Goal: Task Accomplishment & Management: Manage account settings

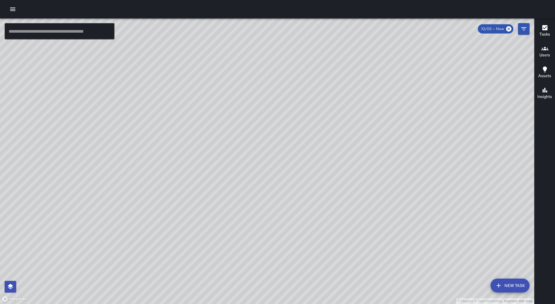
click at [10, 6] on icon "button" at bounding box center [12, 9] width 7 height 7
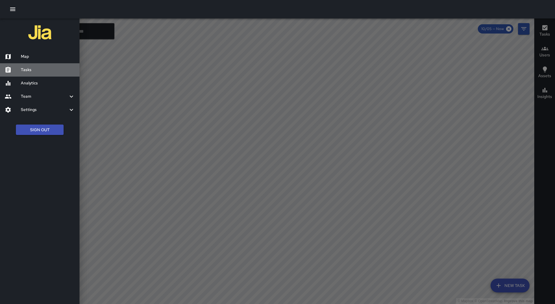
click at [47, 70] on h6 "Tasks" at bounding box center [48, 70] width 54 height 6
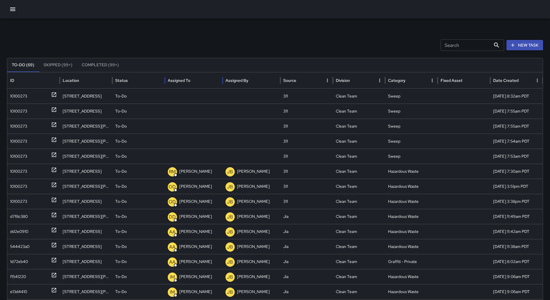
click at [191, 77] on div at bounding box center [191, 80] width 0 height 8
click at [34, 94] on div "10100273" at bounding box center [33, 96] width 47 height 15
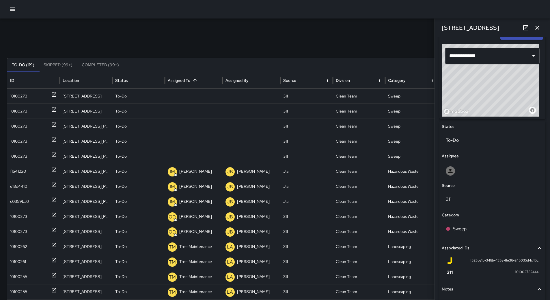
scroll to position [116, 0]
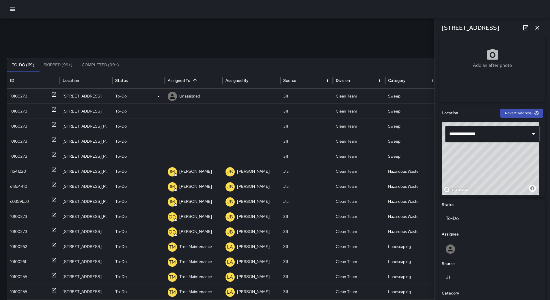
click at [37, 94] on div "10100273" at bounding box center [33, 96] width 47 height 15
click at [189, 91] on p "Unassigned" at bounding box center [189, 96] width 21 height 15
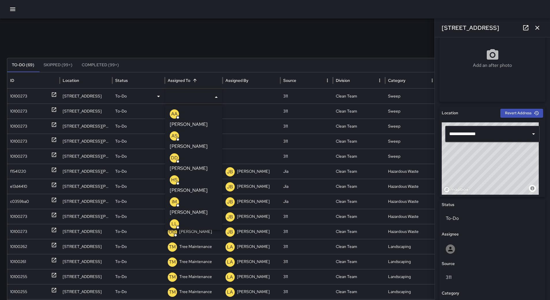
click at [203, 209] on p "[PERSON_NAME]" at bounding box center [189, 212] width 38 height 7
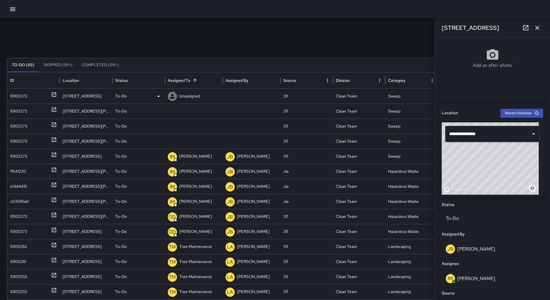
click at [27, 94] on div "10100273" at bounding box center [18, 96] width 17 height 15
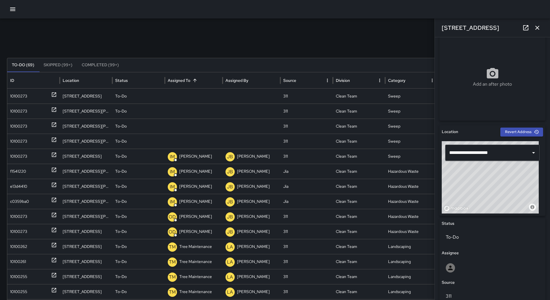
scroll to position [0, 0]
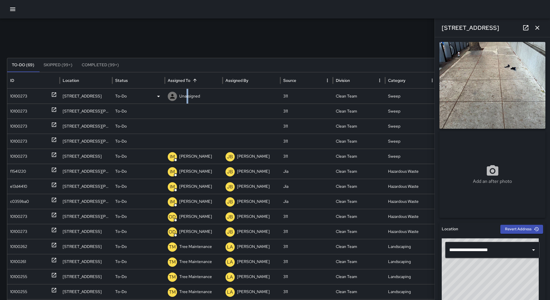
click at [188, 92] on p "Unassigned" at bounding box center [189, 96] width 21 height 15
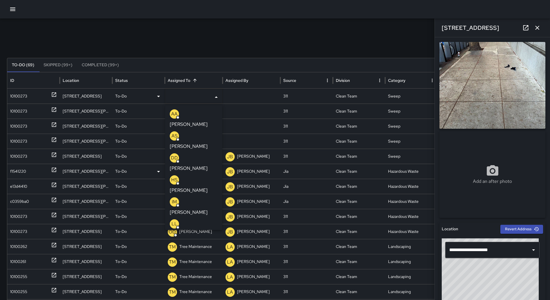
click at [196, 209] on p "[PERSON_NAME]" at bounding box center [189, 212] width 38 height 7
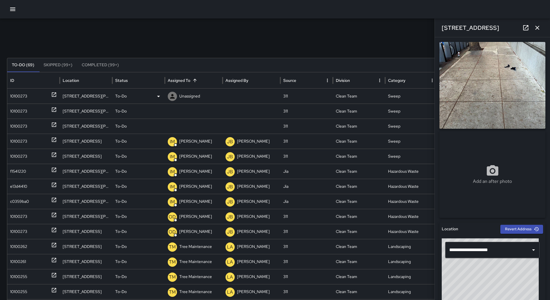
click at [27, 97] on div "10100273" at bounding box center [18, 96] width 17 height 15
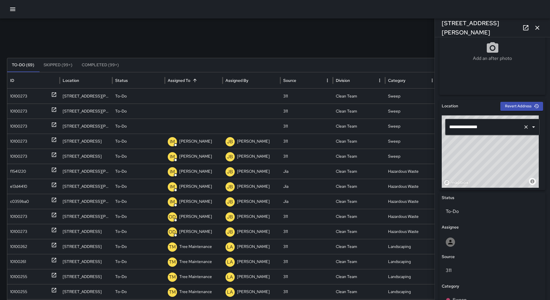
scroll to position [174, 0]
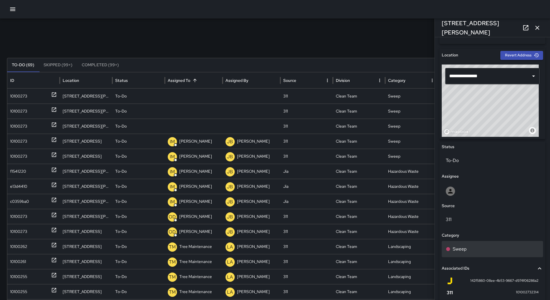
click at [483, 244] on div "Sweep" at bounding box center [492, 249] width 101 height 16
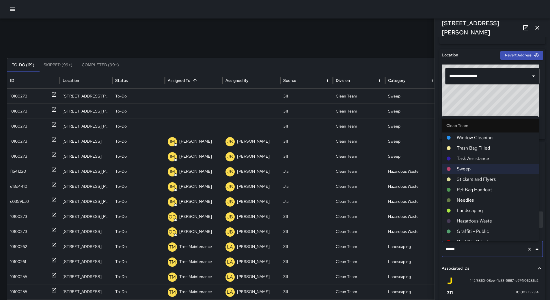
click at [486, 220] on span "Hazardous Waste" at bounding box center [495, 220] width 77 height 7
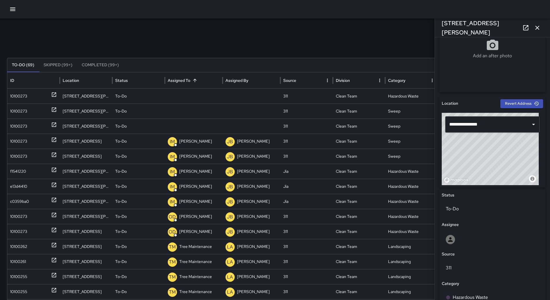
scroll to position [0, 0]
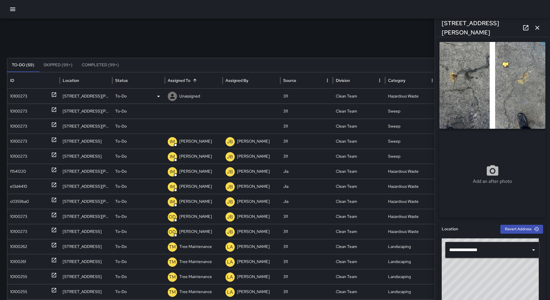
click at [161, 95] on icon at bounding box center [158, 96] width 7 height 7
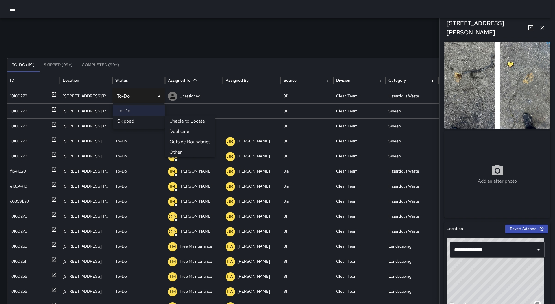
click at [174, 142] on li "Outside Boundaries" at bounding box center [190, 142] width 50 height 10
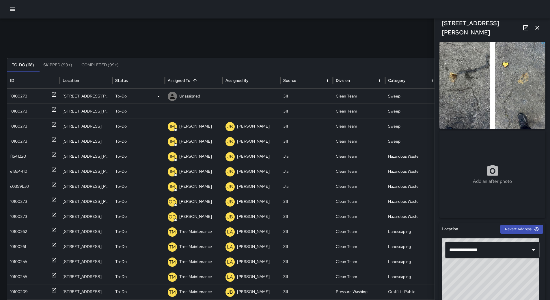
click at [25, 98] on div "10100273" at bounding box center [18, 96] width 17 height 15
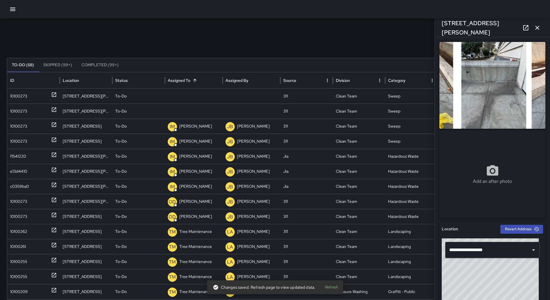
scroll to position [237, 0]
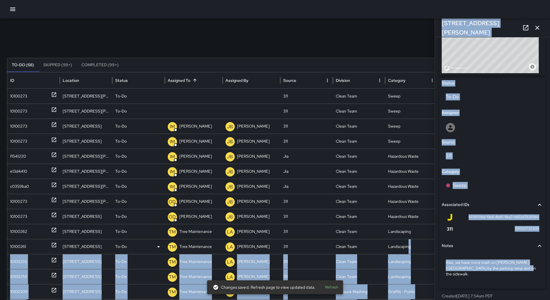
drag, startPoint x: 527, startPoint y: 271, endPoint x: 409, endPoint y: 242, distance: 121.3
click at [409, 242] on div "Search Search New Task To-Do (68) Skipped (99+) Completed (99+) ID Location Sta…" at bounding box center [275, 182] width 550 height 328
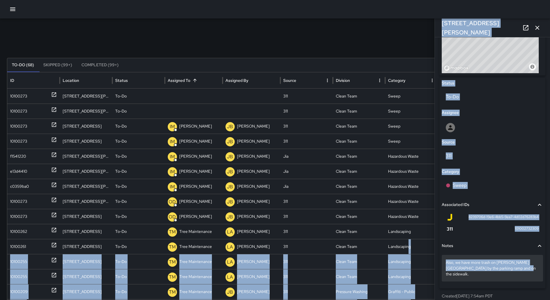
click at [529, 269] on p "Also, we have more trash on [PERSON_NAME][GEOGRAPHIC_DATA] by the parking ramp …" at bounding box center [492, 267] width 93 height 17
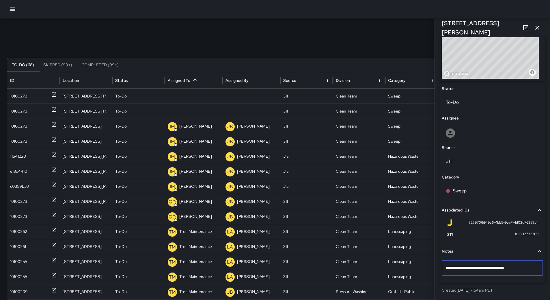
scroll to position [232, 0]
type textarea "*"
type textarea "**********"
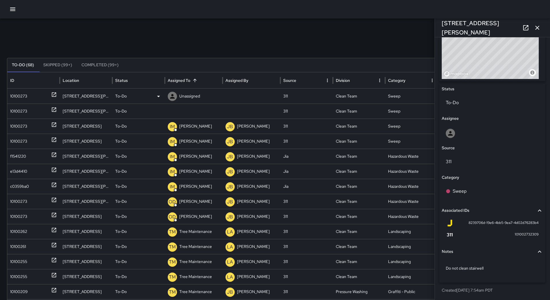
click at [193, 92] on p "Unassigned" at bounding box center [189, 96] width 21 height 15
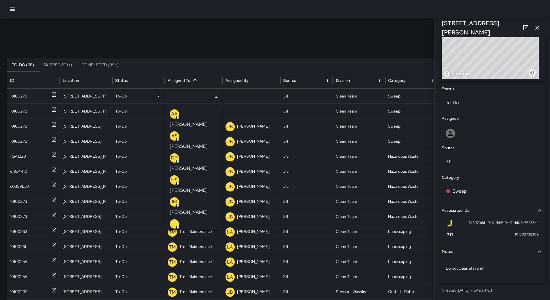
click at [200, 209] on p "[PERSON_NAME]" at bounding box center [189, 212] width 38 height 7
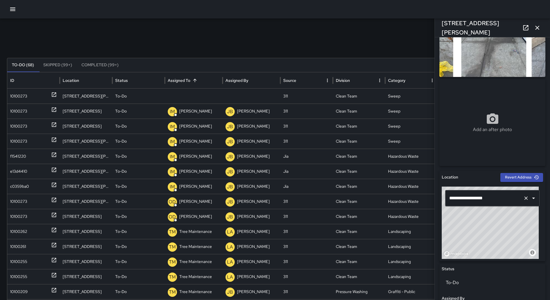
scroll to position [116, 0]
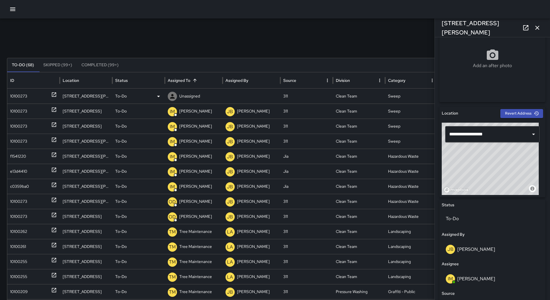
click at [39, 97] on div "10100273" at bounding box center [33, 96] width 47 height 15
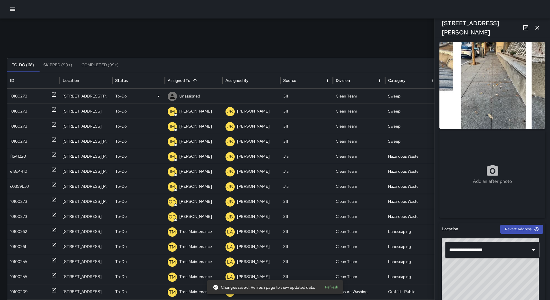
click at [196, 96] on p "Unassigned" at bounding box center [189, 96] width 21 height 15
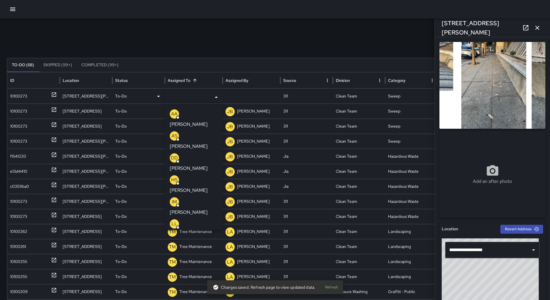
click at [200, 209] on p "[PERSON_NAME]" at bounding box center [189, 212] width 38 height 7
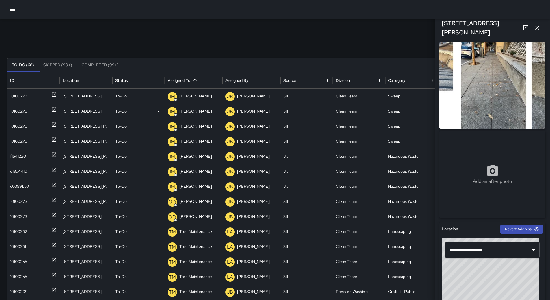
click at [24, 107] on div "10100273" at bounding box center [18, 111] width 17 height 15
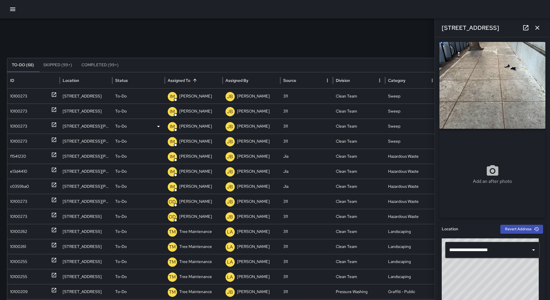
click at [24, 123] on div "10100273" at bounding box center [18, 126] width 17 height 15
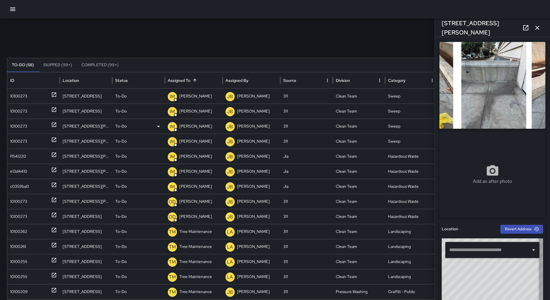
type input "**********"
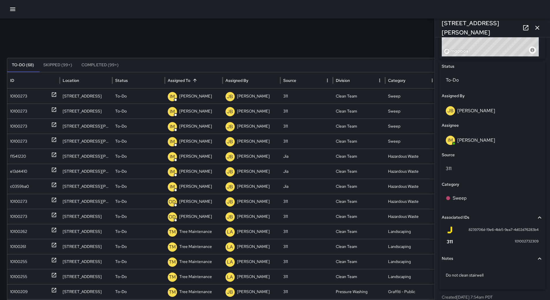
scroll to position [260, 0]
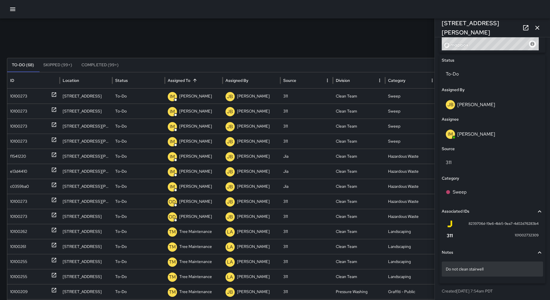
click at [502, 263] on div "Do not clean stairwell" at bounding box center [492, 268] width 101 height 15
type textarea "**********"
click at [455, 247] on button "Notes" at bounding box center [492, 252] width 101 height 13
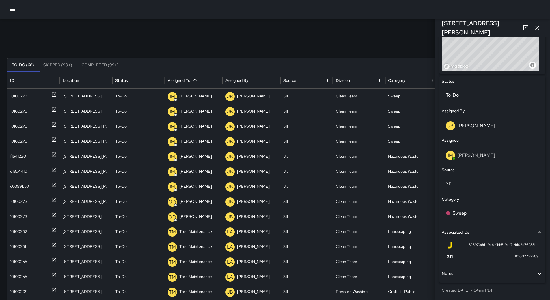
scroll to position [239, 0]
click at [539, 274] on icon "button" at bounding box center [540, 273] width 7 height 7
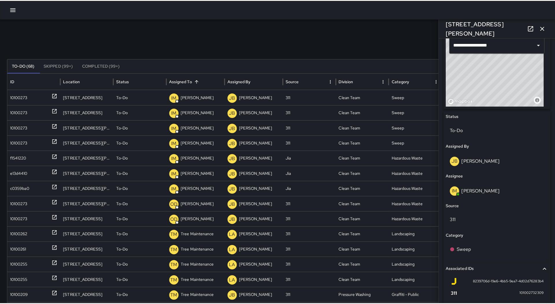
scroll to position [0, 0]
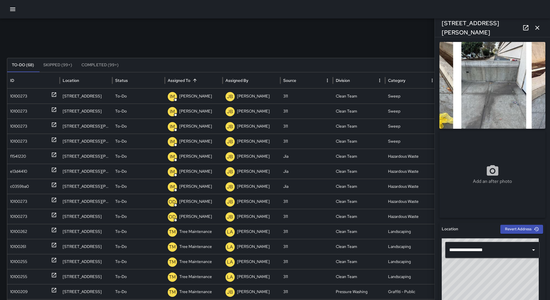
click at [10, 12] on icon "button" at bounding box center [12, 9] width 7 height 7
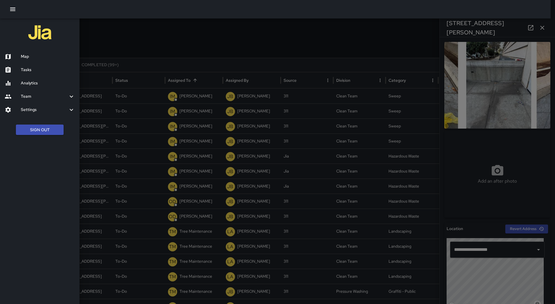
click at [39, 56] on h6 "Map" at bounding box center [48, 56] width 54 height 6
